Goal: Information Seeking & Learning: Find specific fact

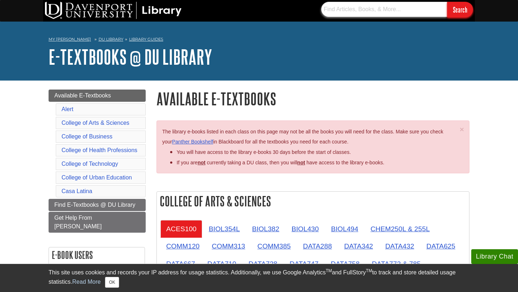
click at [365, 9] on input "text" at bounding box center [384, 9] width 126 height 15
paste input "ISBN:9781284197594"
type input "ISBN:9781284197594"
click at [465, 10] on input "Search" at bounding box center [460, 9] width 26 height 15
